Goal: Task Accomplishment & Management: Manage account settings

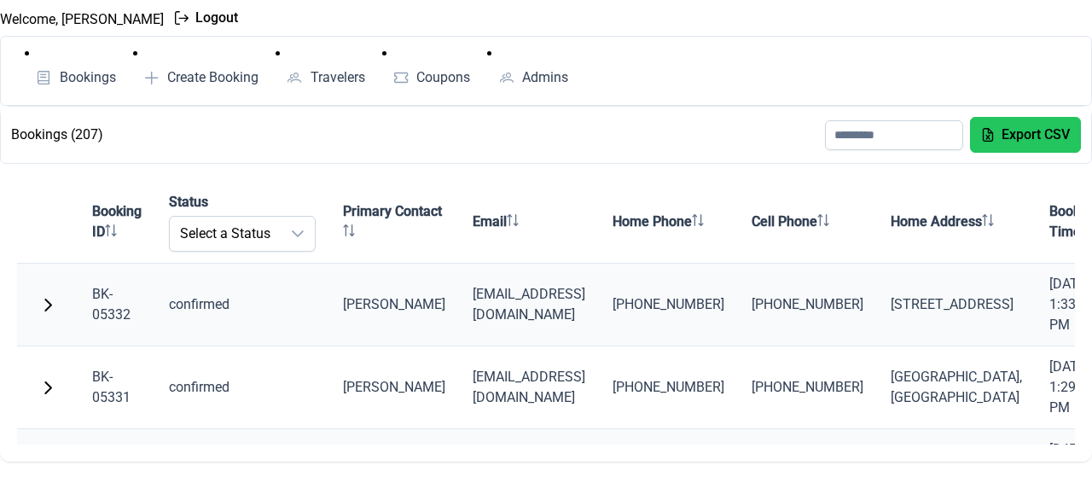
click at [38, 295] on button "button" at bounding box center [48, 305] width 34 height 34
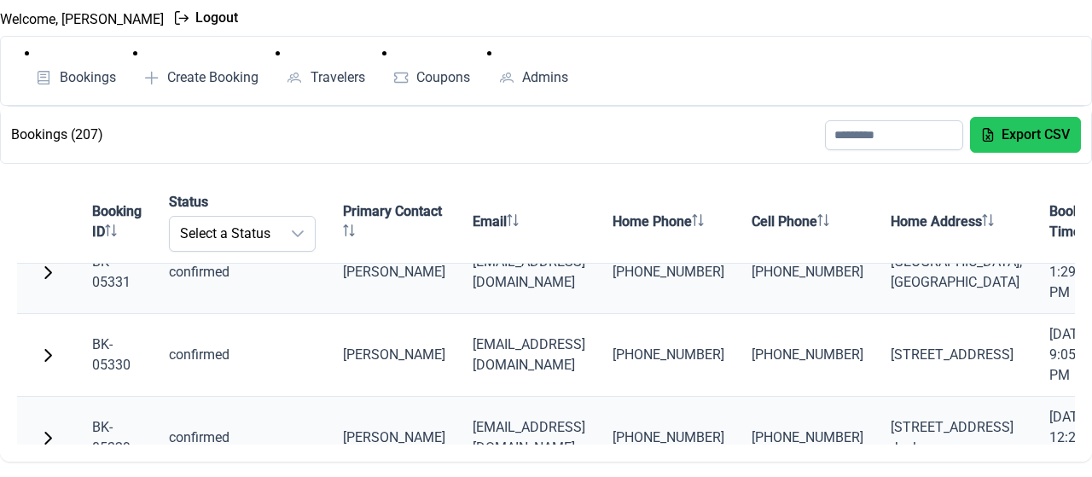
scroll to position [439, 0]
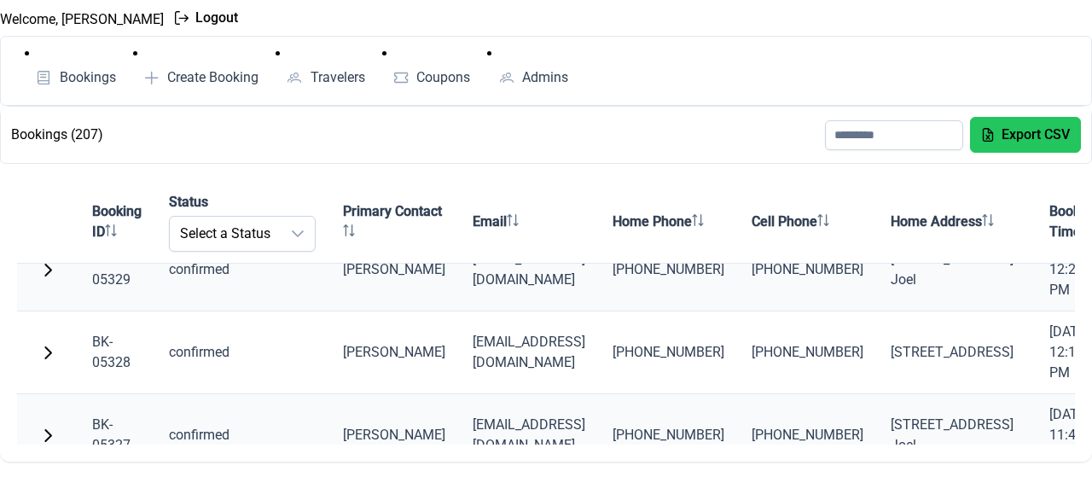
click at [47, 267] on span "button" at bounding box center [48, 270] width 14 height 14
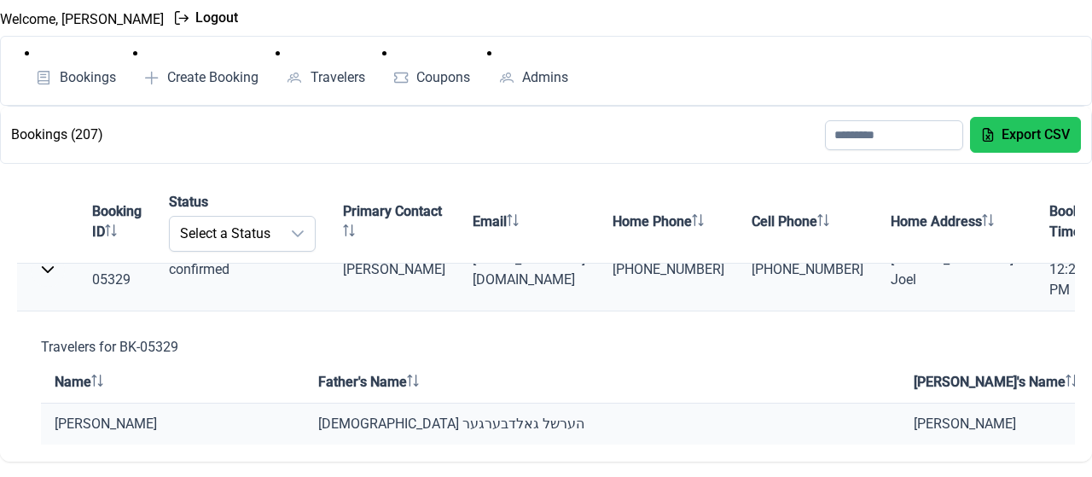
click at [47, 267] on span "button" at bounding box center [48, 270] width 14 height 14
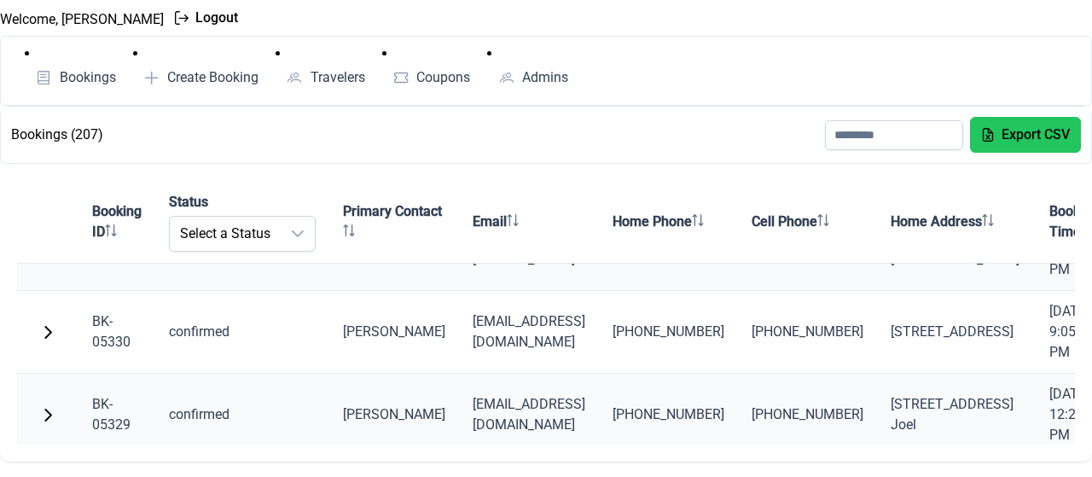
scroll to position [268, 0]
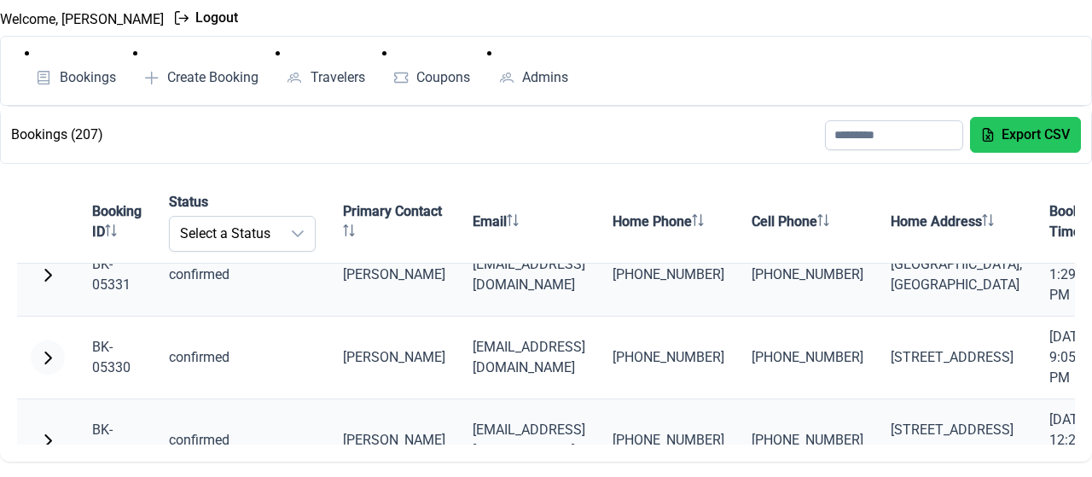
click at [43, 352] on span "button" at bounding box center [48, 358] width 14 height 14
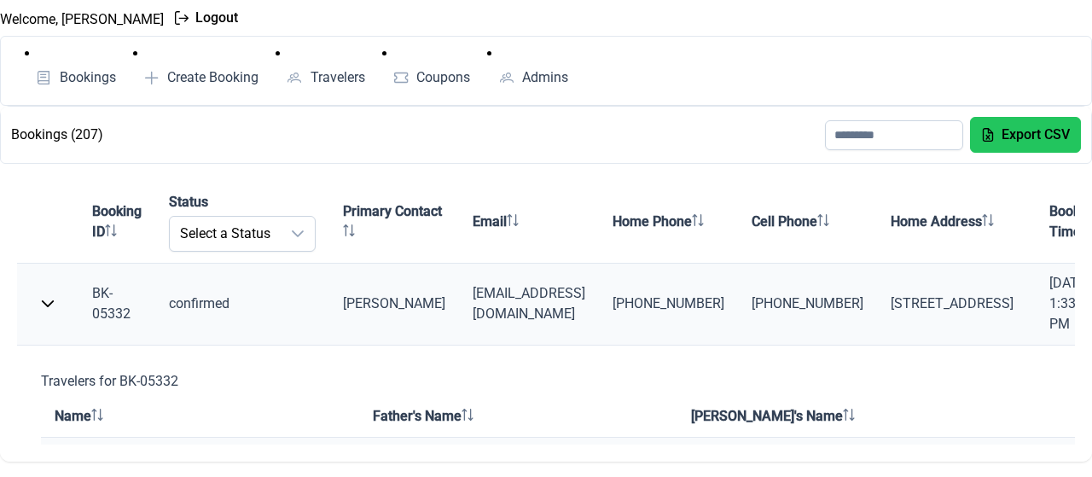
scroll to position [0, 0]
click at [55, 306] on button "button" at bounding box center [48, 305] width 34 height 34
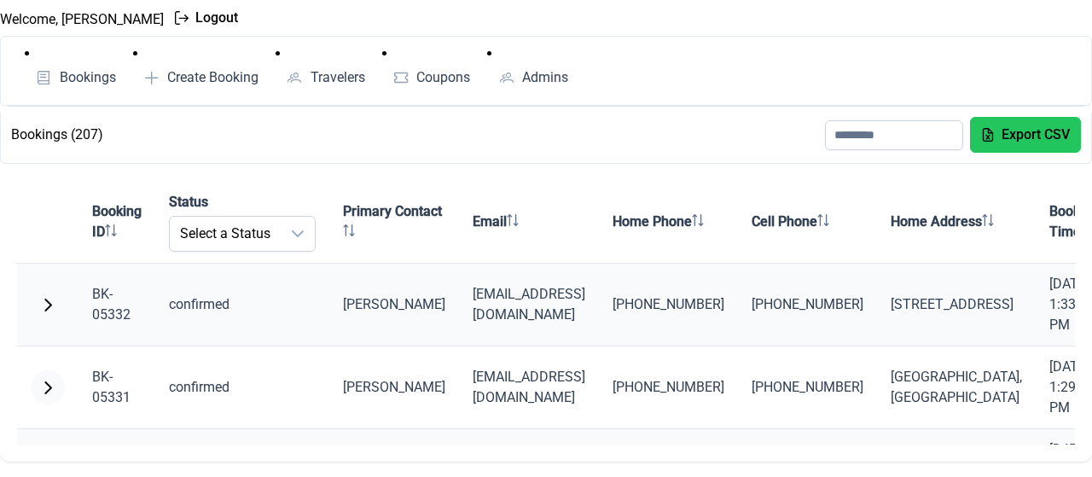
click at [53, 382] on span "button" at bounding box center [48, 388] width 14 height 14
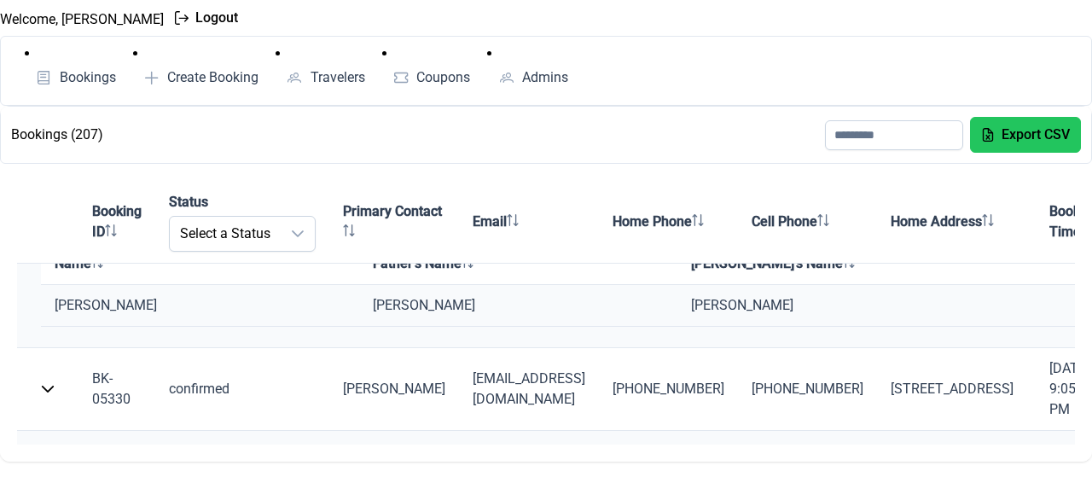
scroll to position [239, 0]
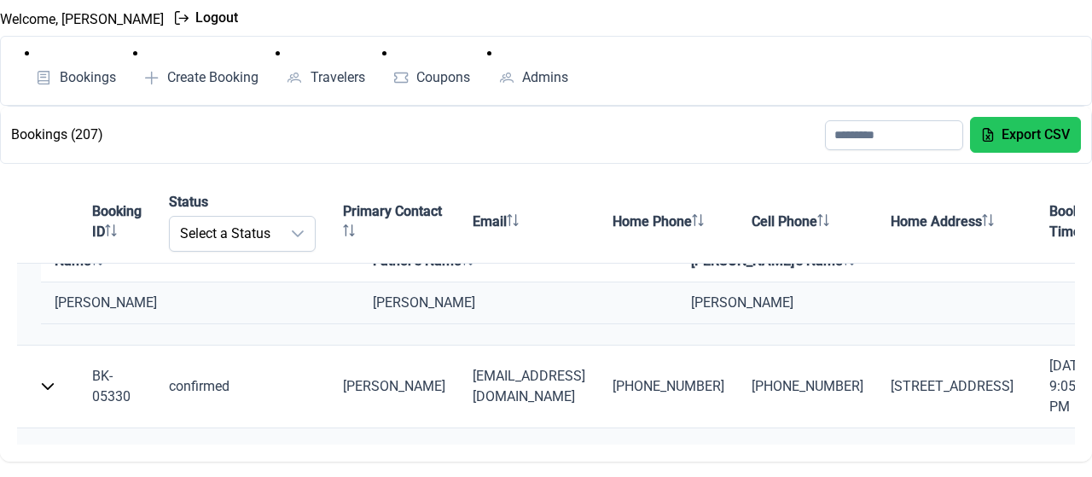
click at [59, 282] on td "זלמן לייב פריינד" at bounding box center [200, 303] width 318 height 42
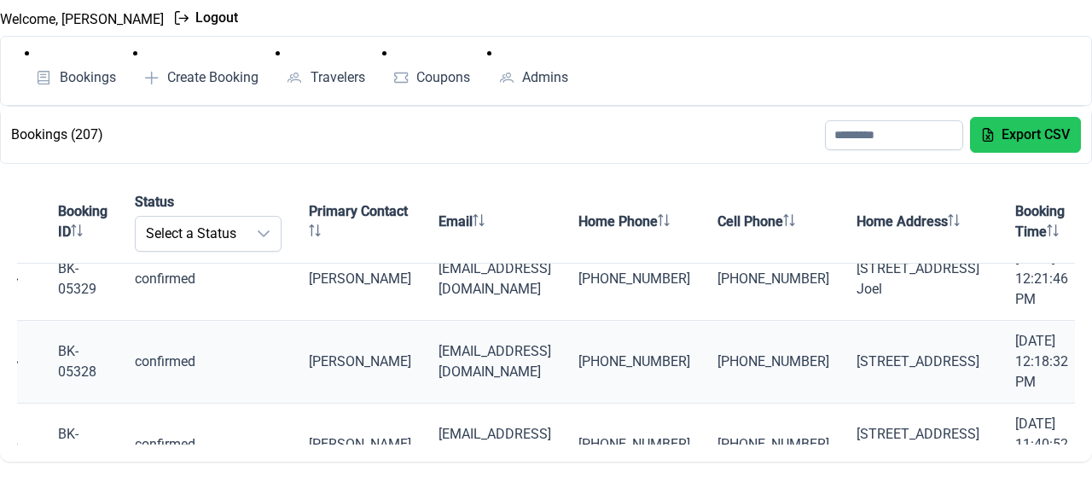
scroll to position [0, 34]
